Goal: Information Seeking & Learning: Understand process/instructions

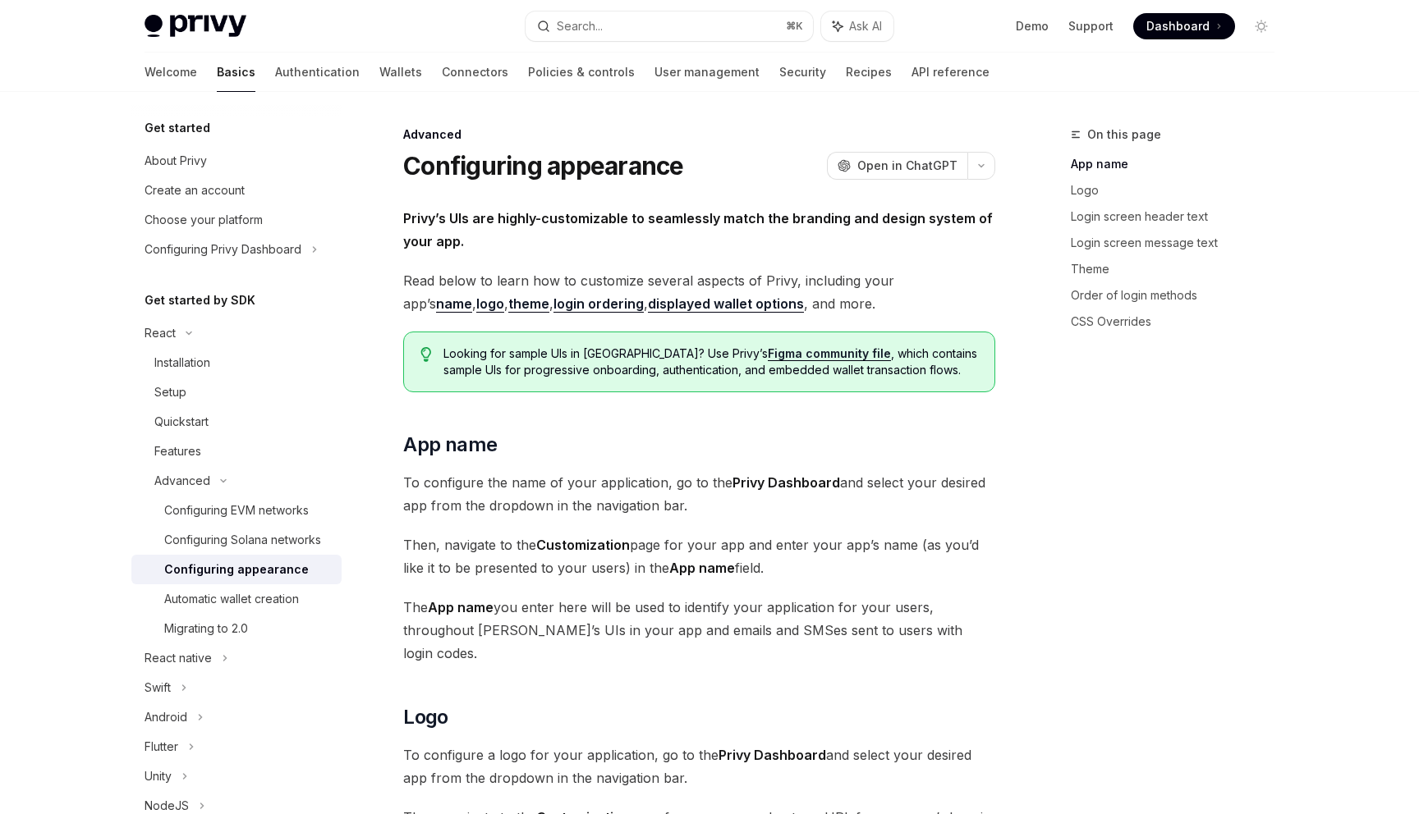
click at [493, 210] on strong "Privy’s UIs are highly-customizable to seamlessly match the branding and design…" at bounding box center [697, 229] width 589 height 39
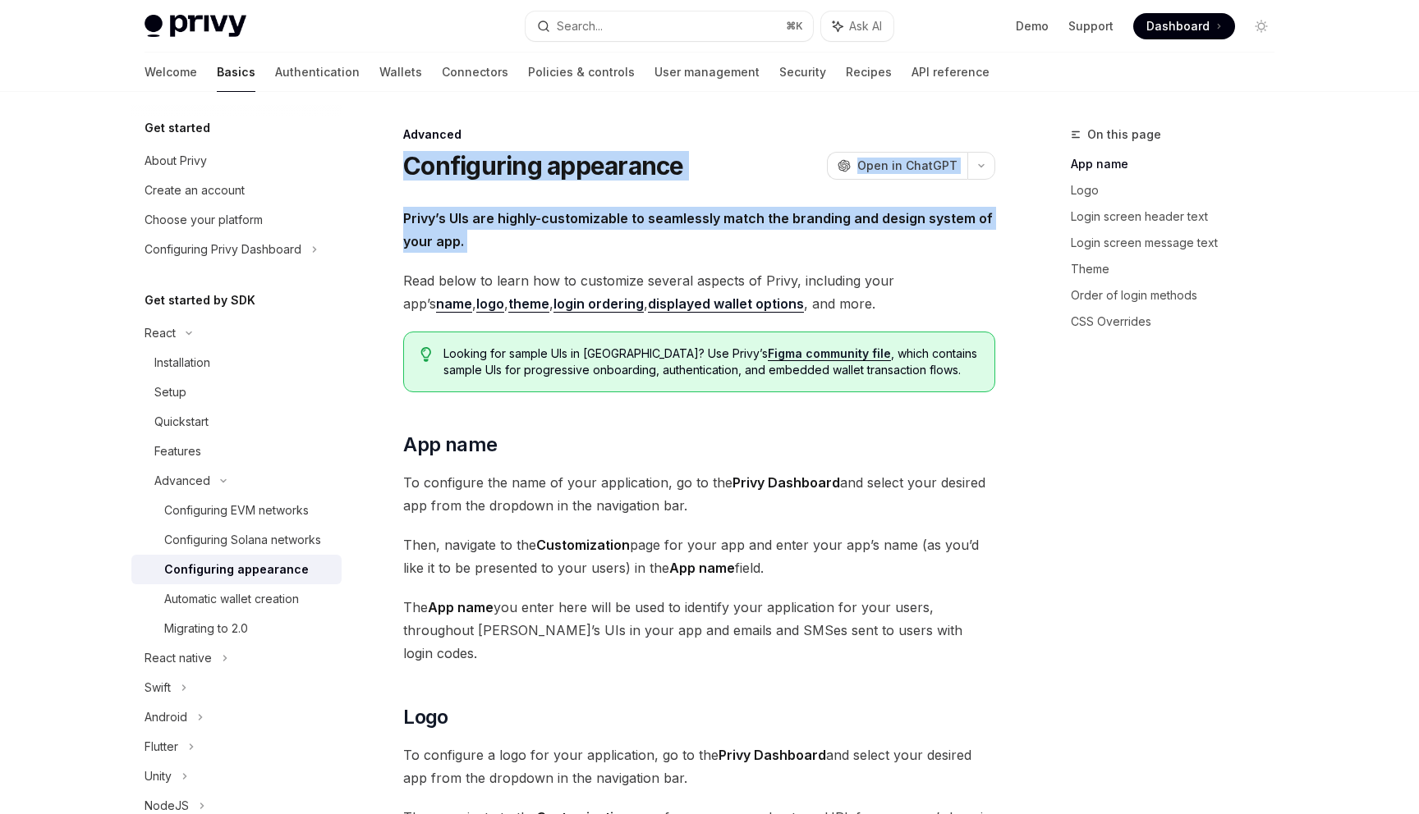
drag, startPoint x: 493, startPoint y: 209, endPoint x: 487, endPoint y: 172, distance: 37.5
click at [487, 172] on h1 "Configuring appearance" at bounding box center [543, 166] width 281 height 30
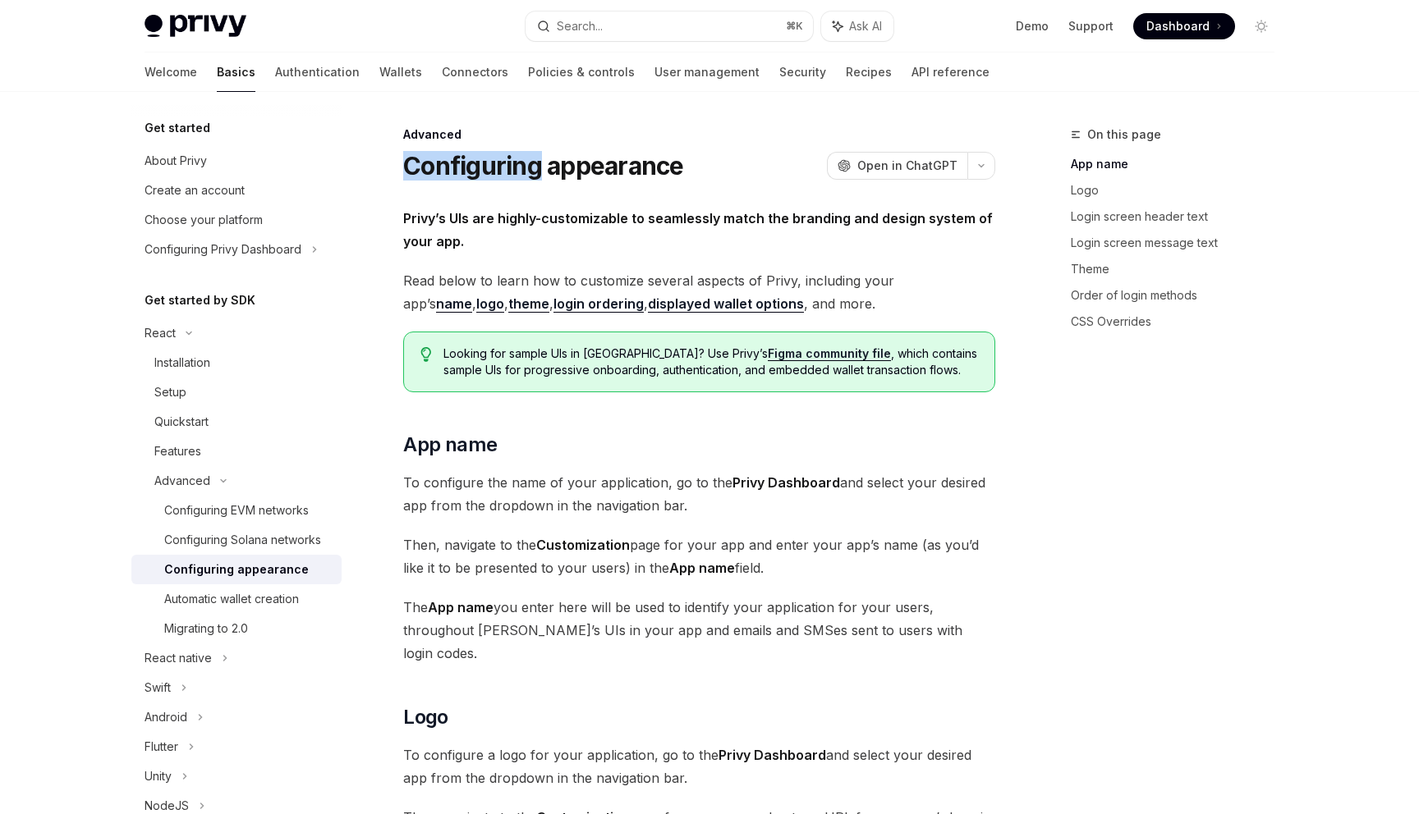
click at [487, 172] on h1 "Configuring appearance" at bounding box center [543, 166] width 281 height 30
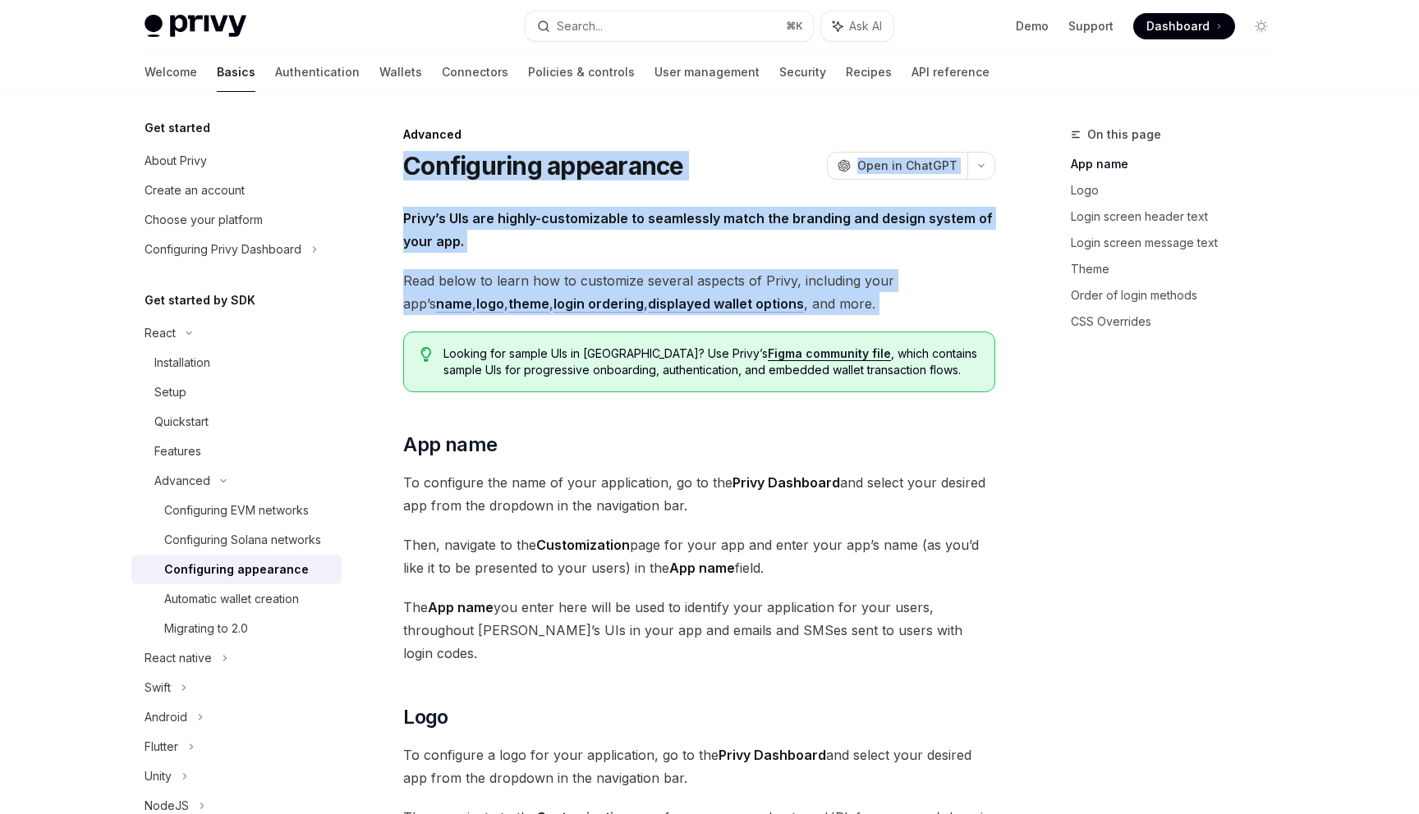
drag, startPoint x: 487, startPoint y: 172, endPoint x: 589, endPoint y: 262, distance: 136.2
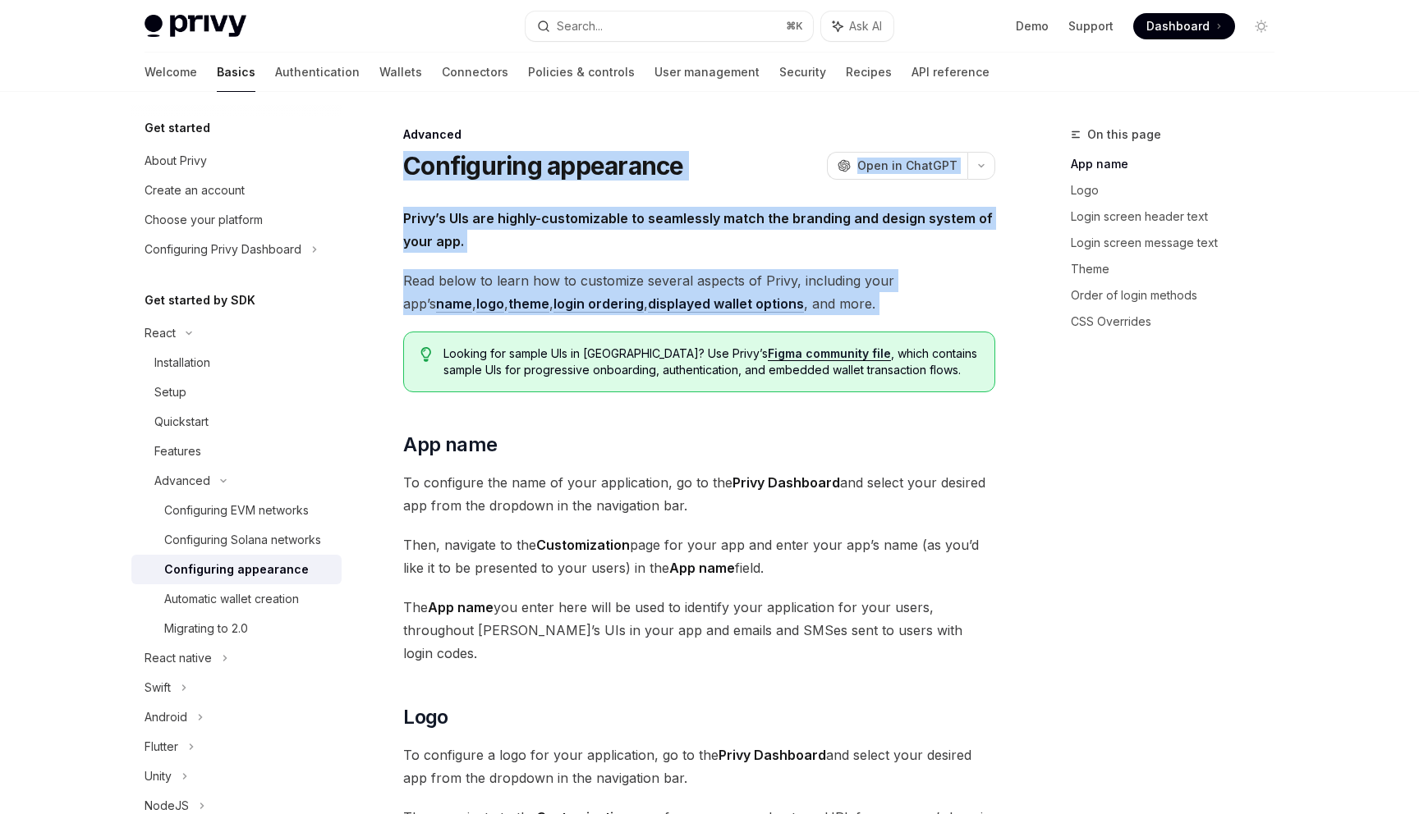
drag, startPoint x: 589, startPoint y: 263, endPoint x: 561, endPoint y: 163, distance: 103.2
click at [561, 163] on h1 "Configuring appearance" at bounding box center [543, 166] width 281 height 30
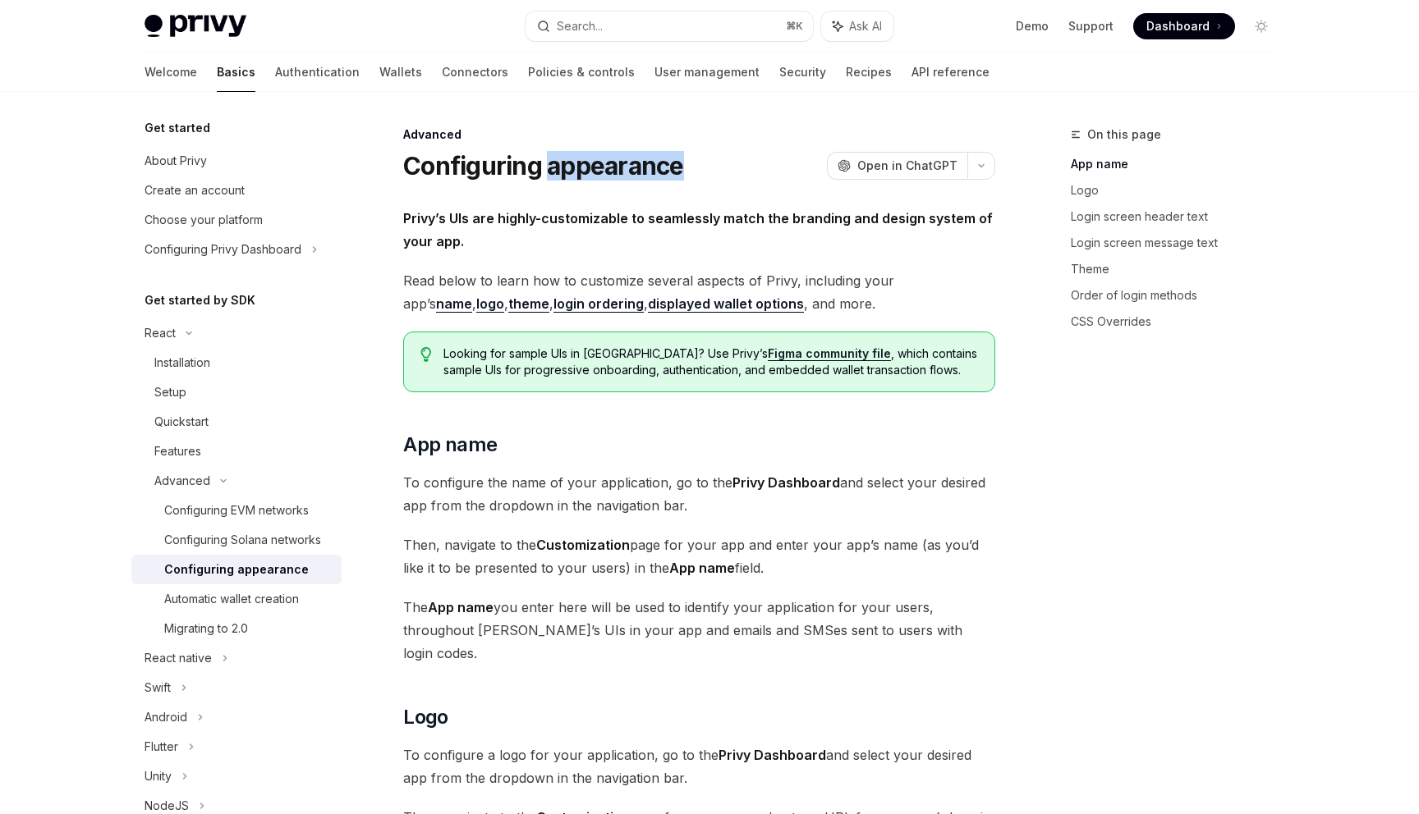
click at [561, 163] on h1 "Configuring appearance" at bounding box center [543, 166] width 281 height 30
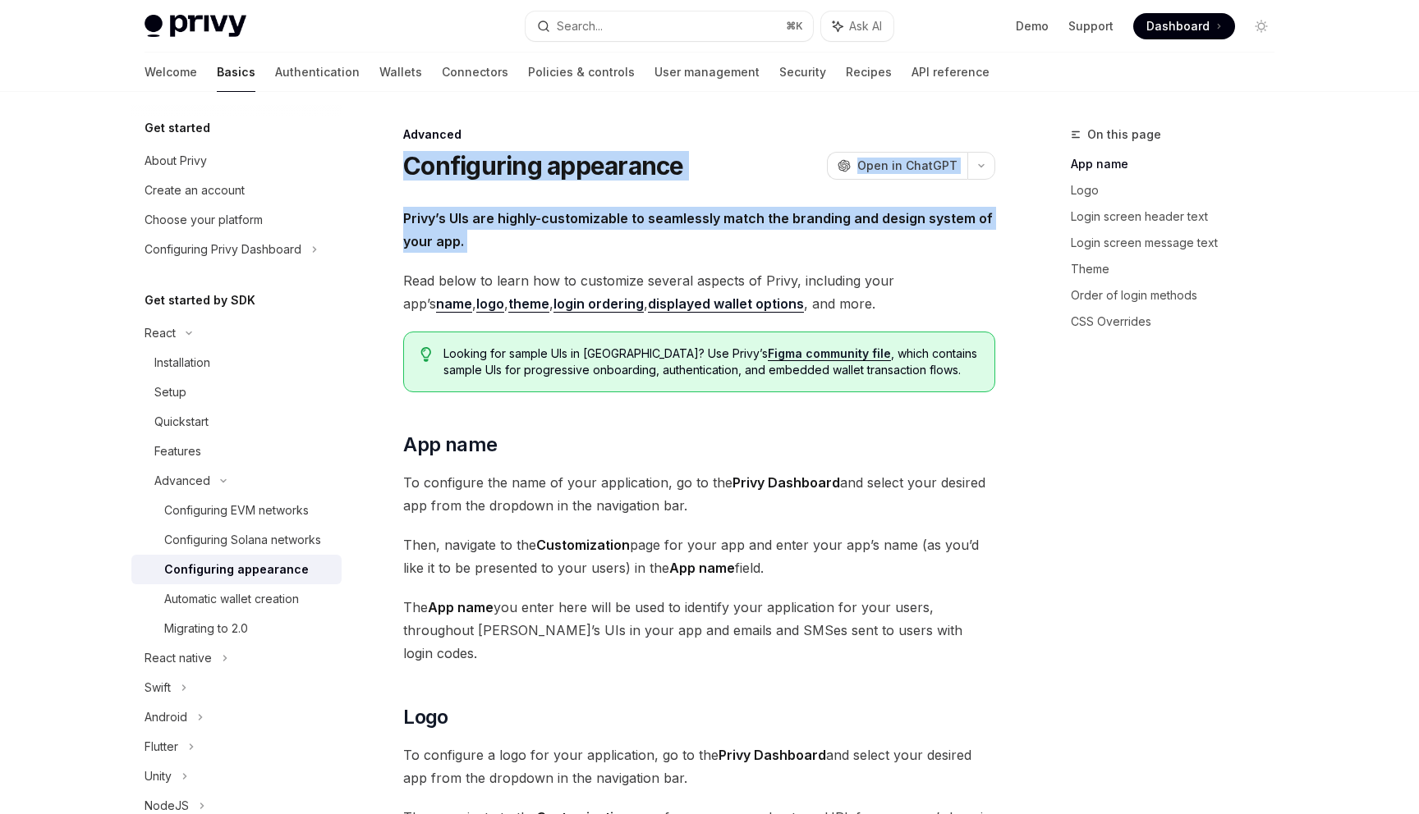
drag, startPoint x: 561, startPoint y: 163, endPoint x: 564, endPoint y: 252, distance: 88.7
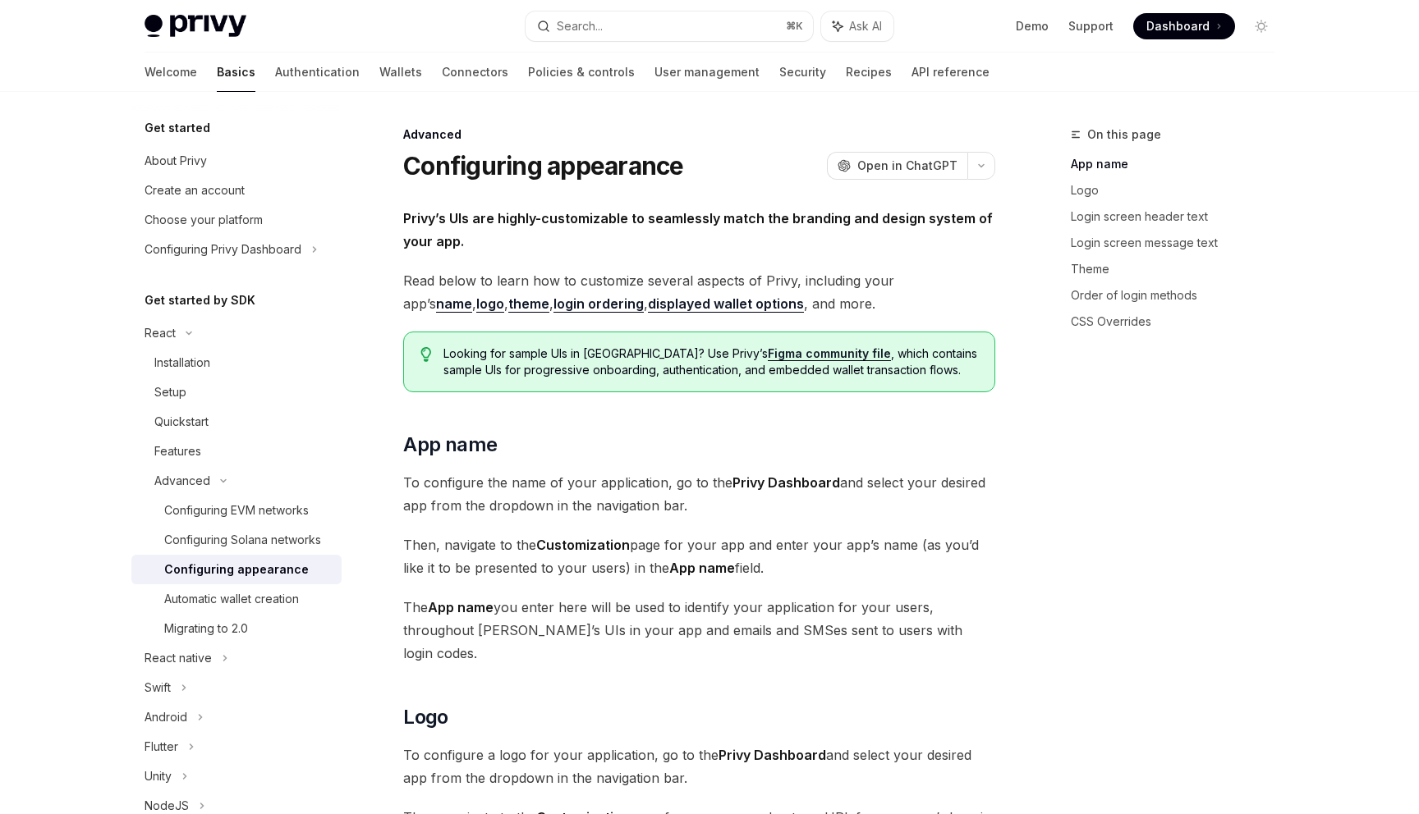
click at [595, 162] on h1 "Configuring appearance" at bounding box center [543, 166] width 281 height 30
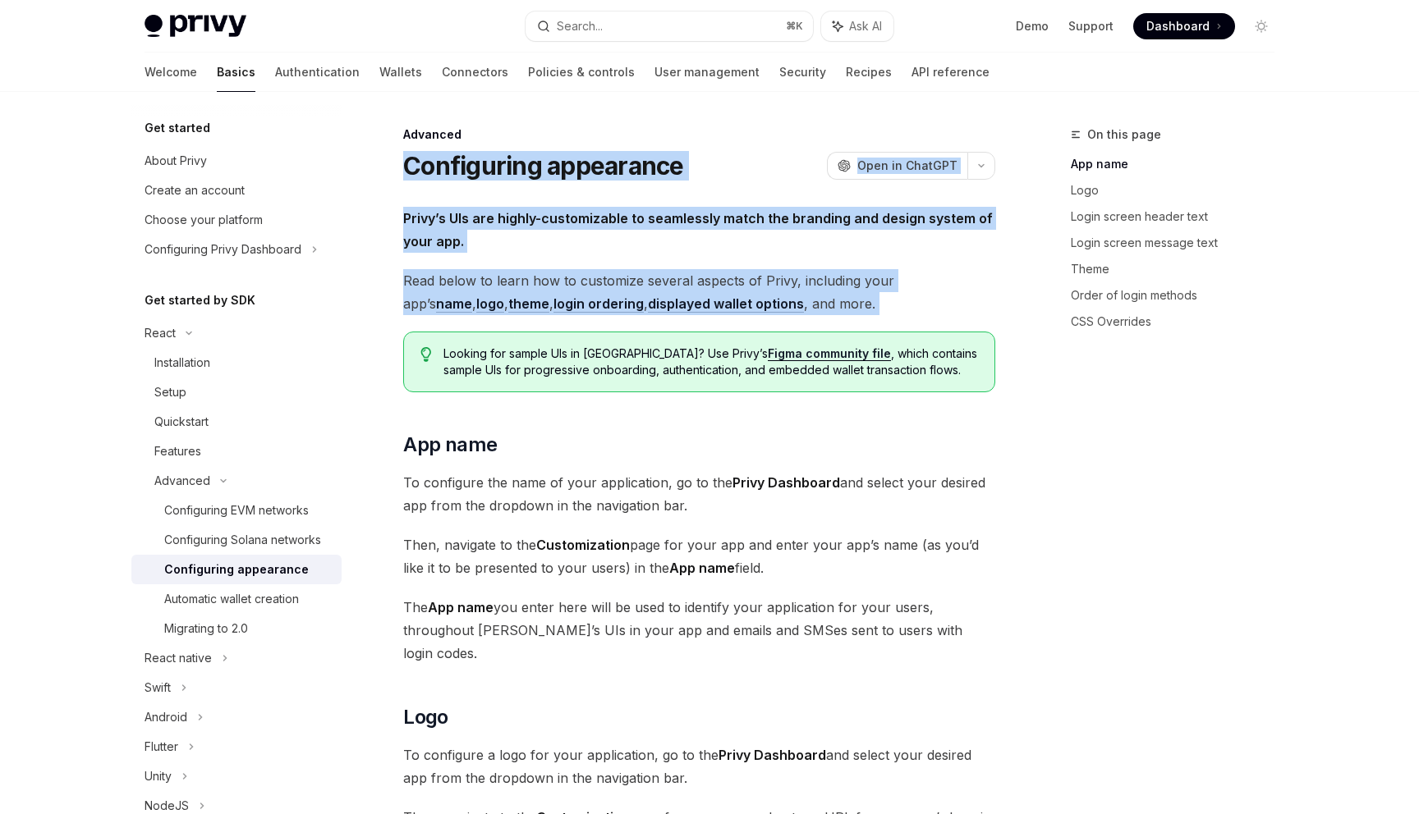
drag, startPoint x: 595, startPoint y: 162, endPoint x: 643, endPoint y: 260, distance: 109.4
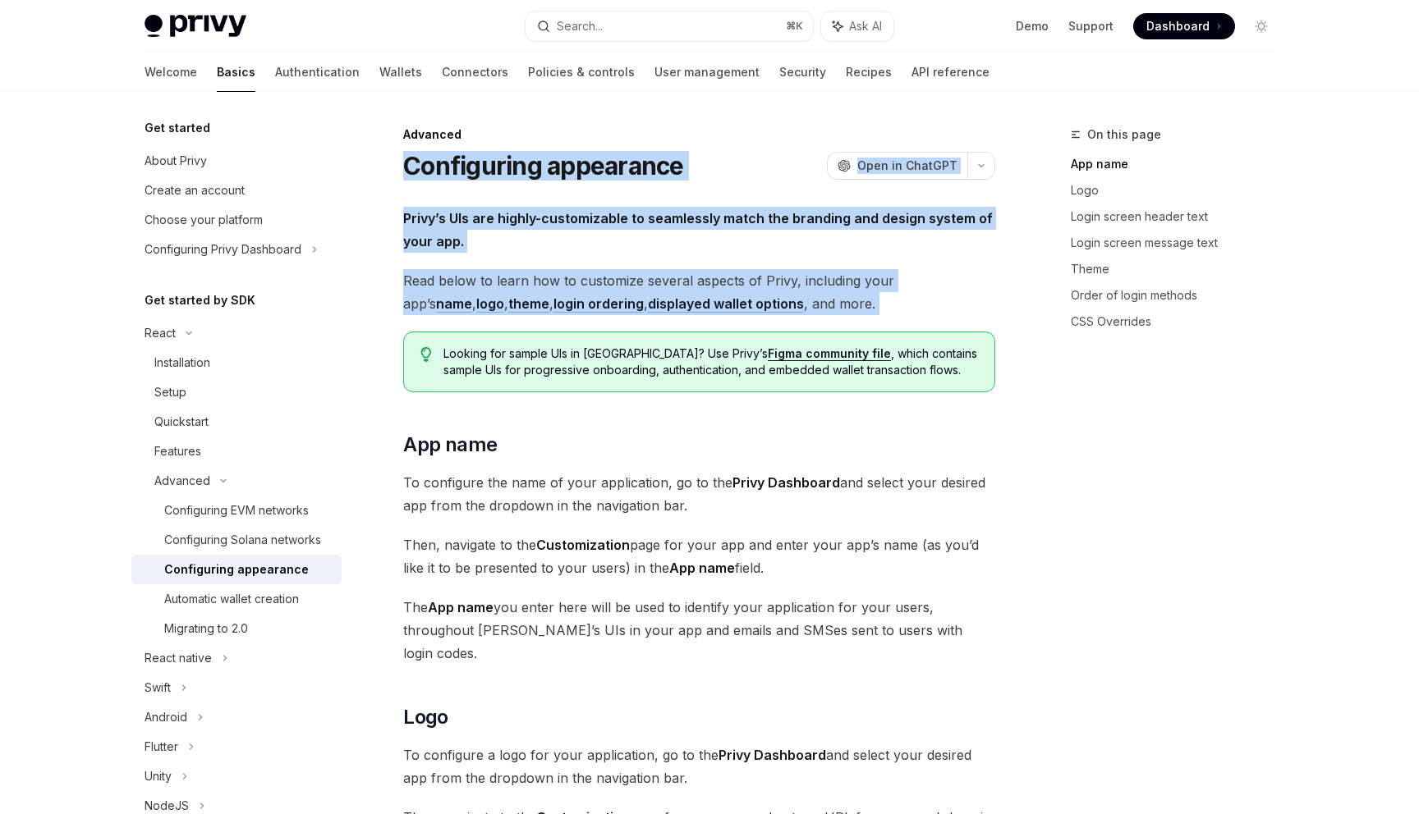
drag, startPoint x: 643, startPoint y: 260, endPoint x: 609, endPoint y: 163, distance: 102.6
click at [608, 163] on h1 "Configuring appearance" at bounding box center [543, 166] width 281 height 30
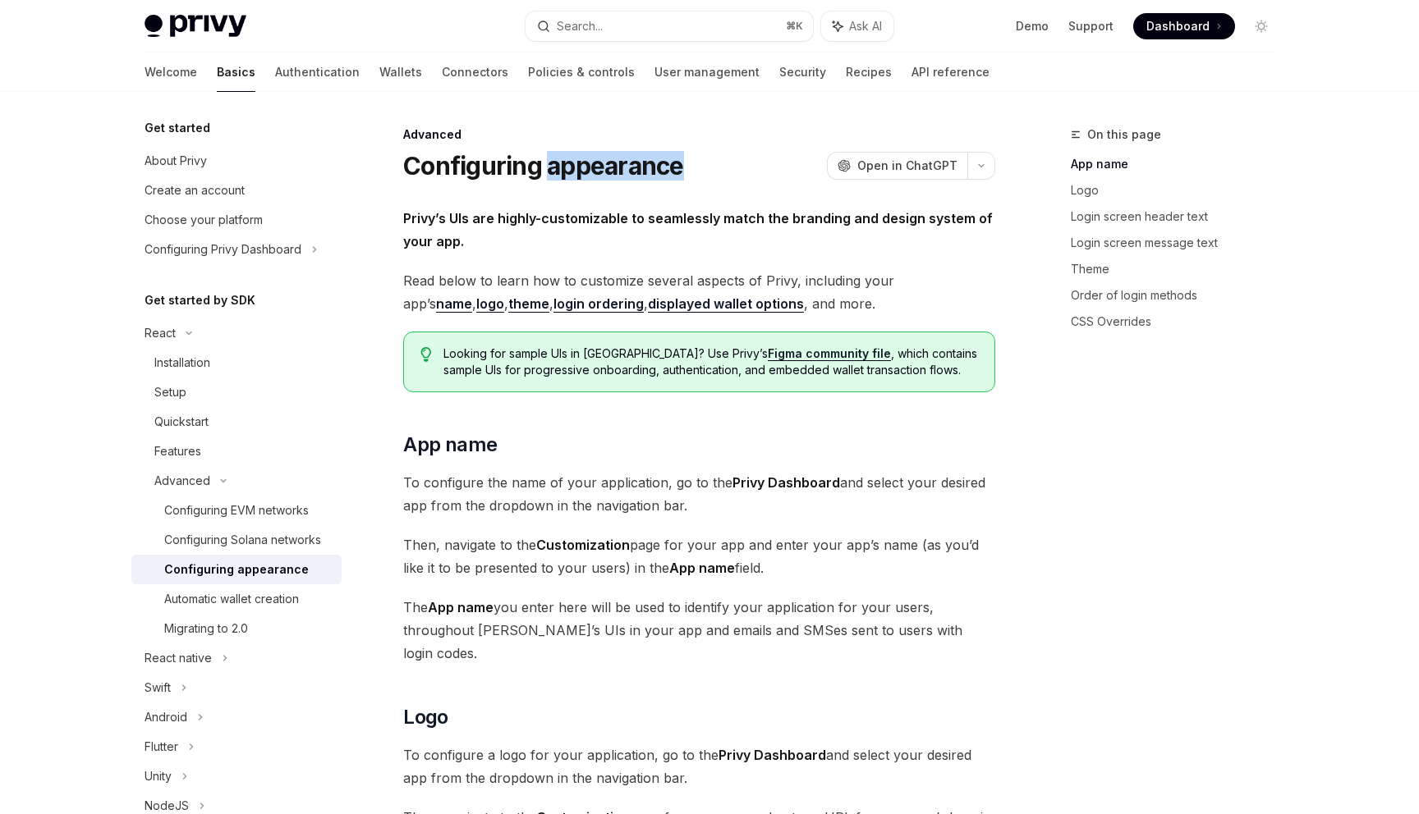
click at [608, 163] on h1 "Configuring appearance" at bounding box center [543, 166] width 281 height 30
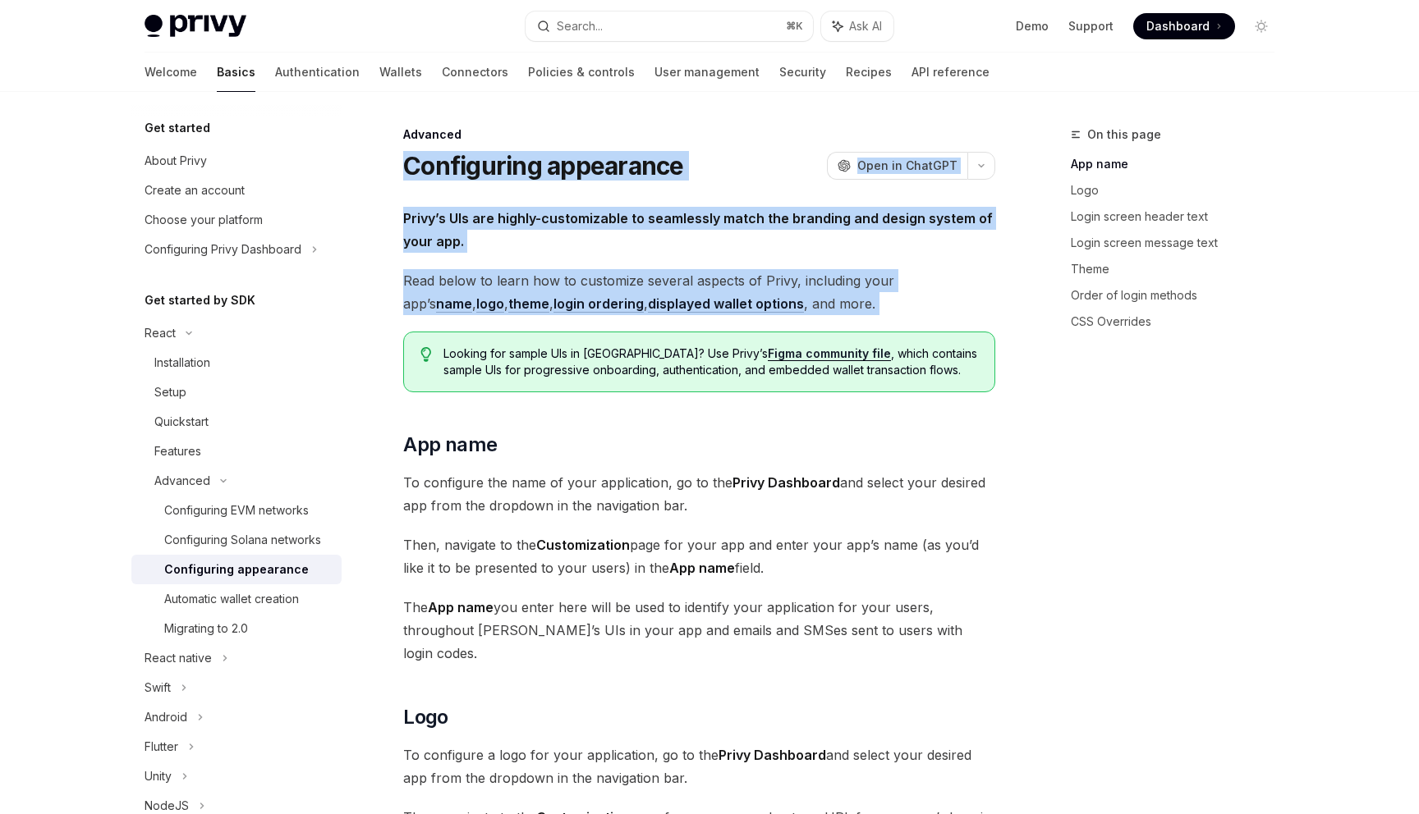
drag, startPoint x: 608, startPoint y: 163, endPoint x: 682, endPoint y: 264, distance: 124.5
